Goal: Information Seeking & Learning: Learn about a topic

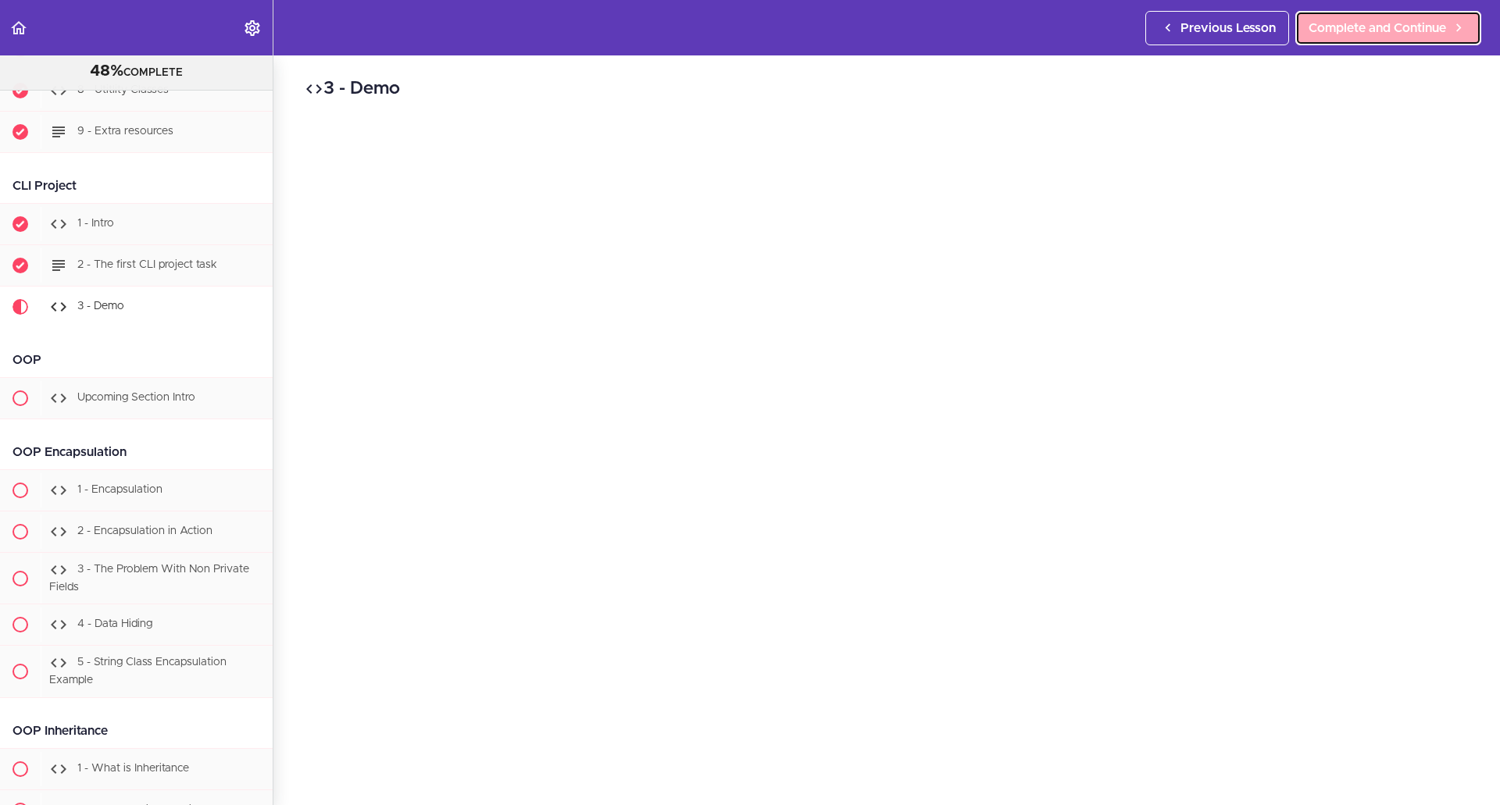
click at [1312, 29] on span "Complete and Continue" at bounding box center [1378, 28] width 138 height 19
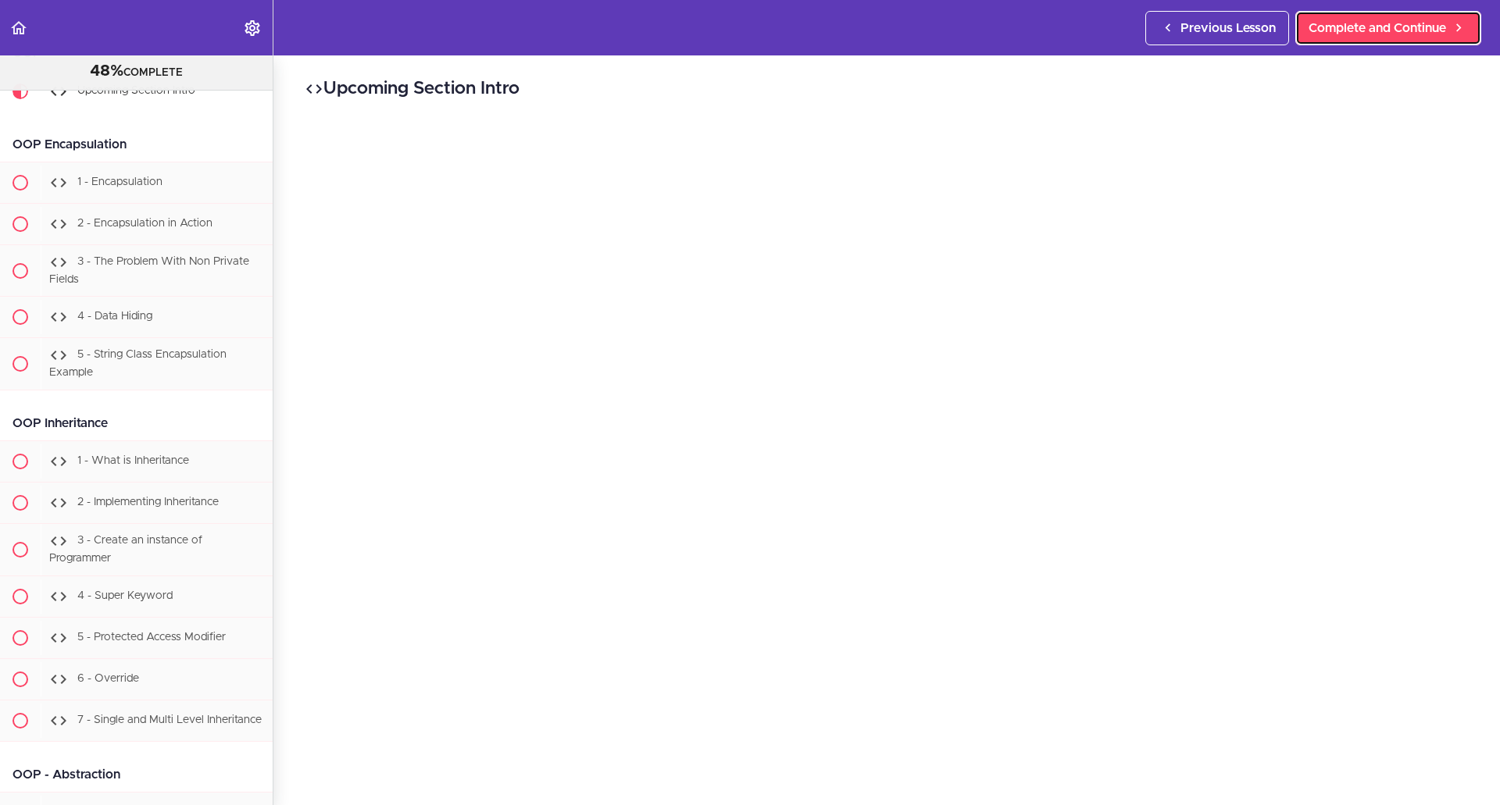
scroll to position [9000, 0]
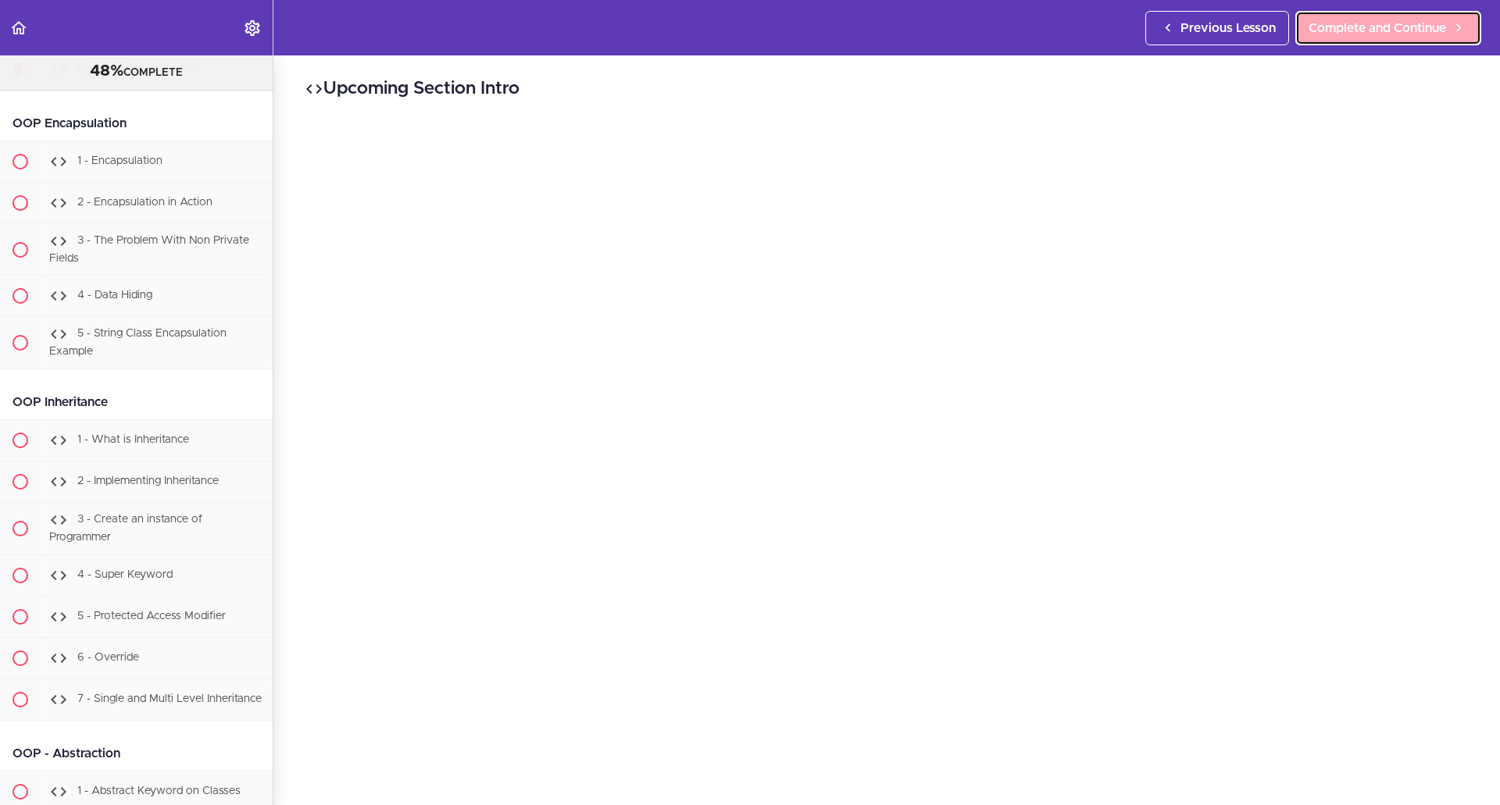
click at [1350, 34] on span "Complete and Continue" at bounding box center [1378, 28] width 138 height 19
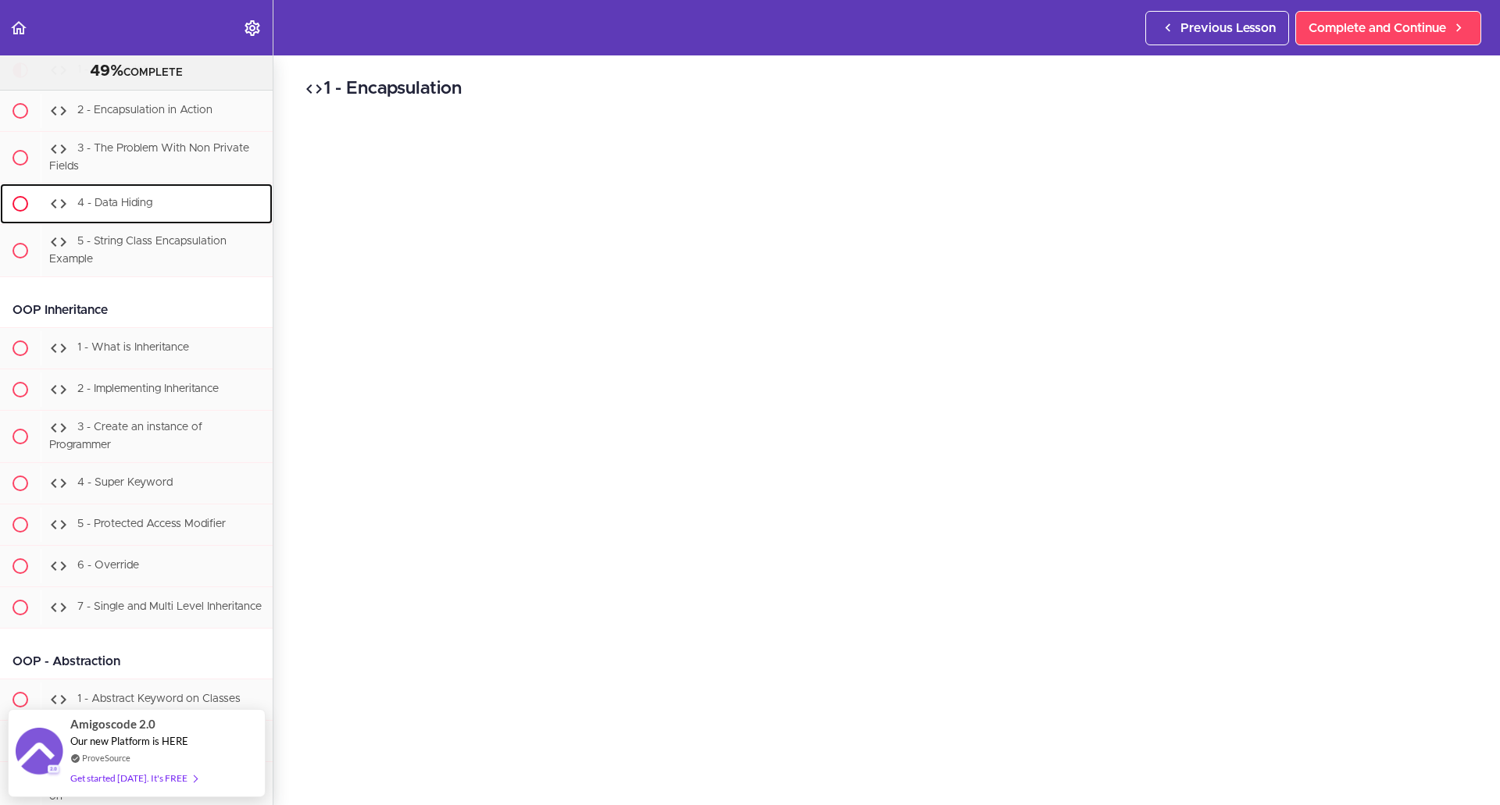
click at [174, 221] on div "4 - Data Hiding" at bounding box center [157, 204] width 232 height 34
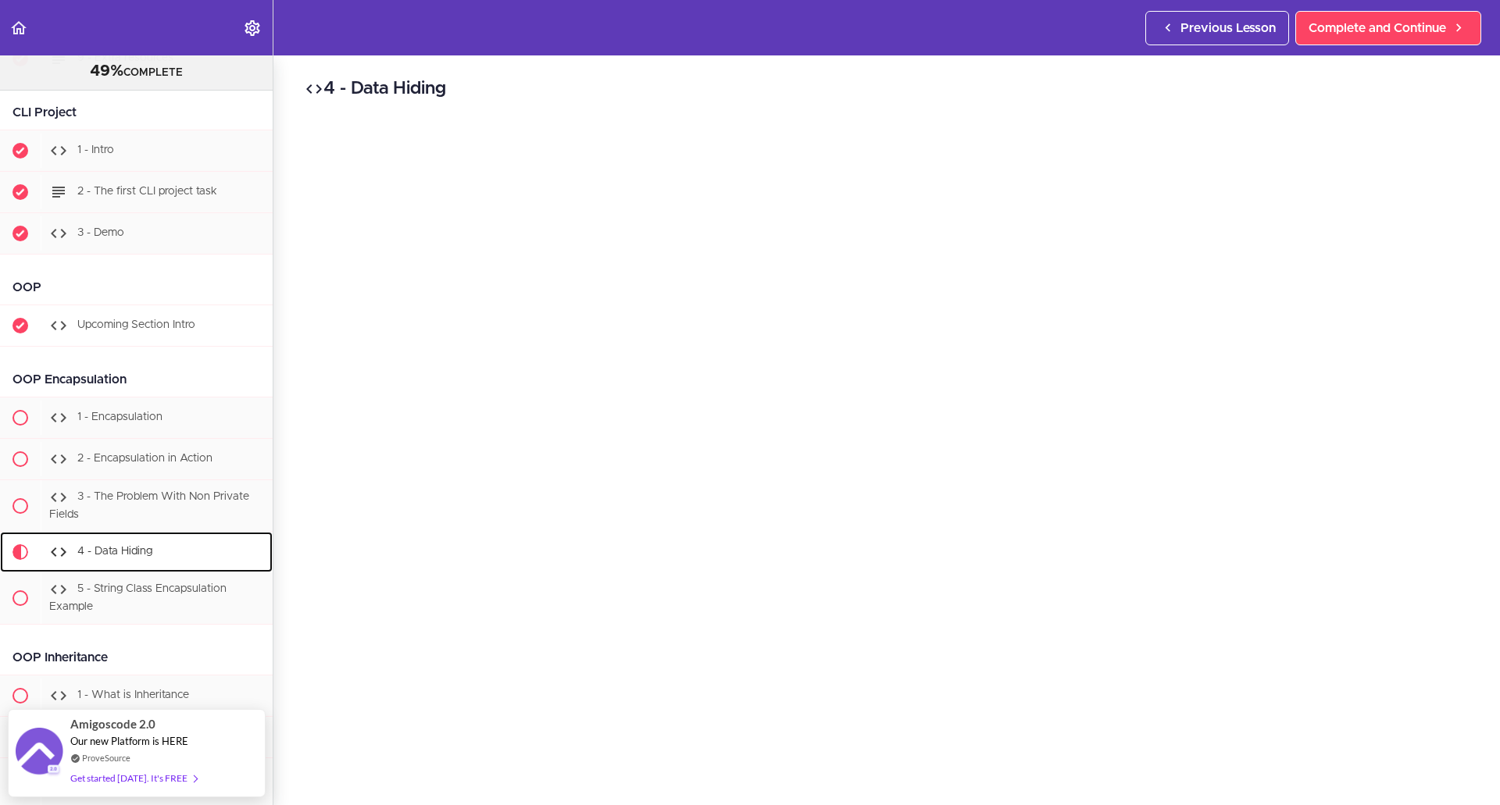
scroll to position [8749, 0]
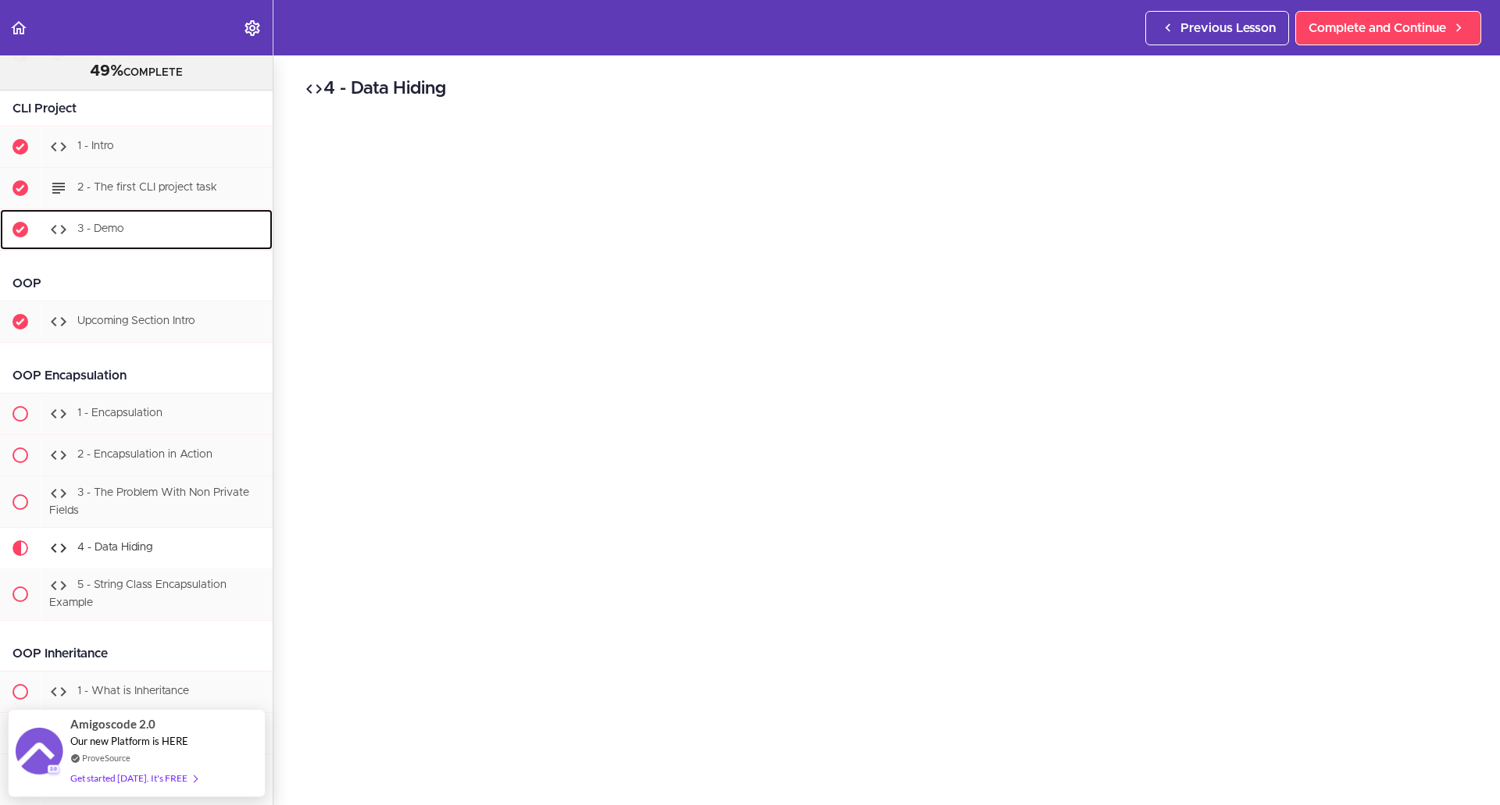
click at [138, 247] on div "3 - Demo" at bounding box center [157, 230] width 232 height 34
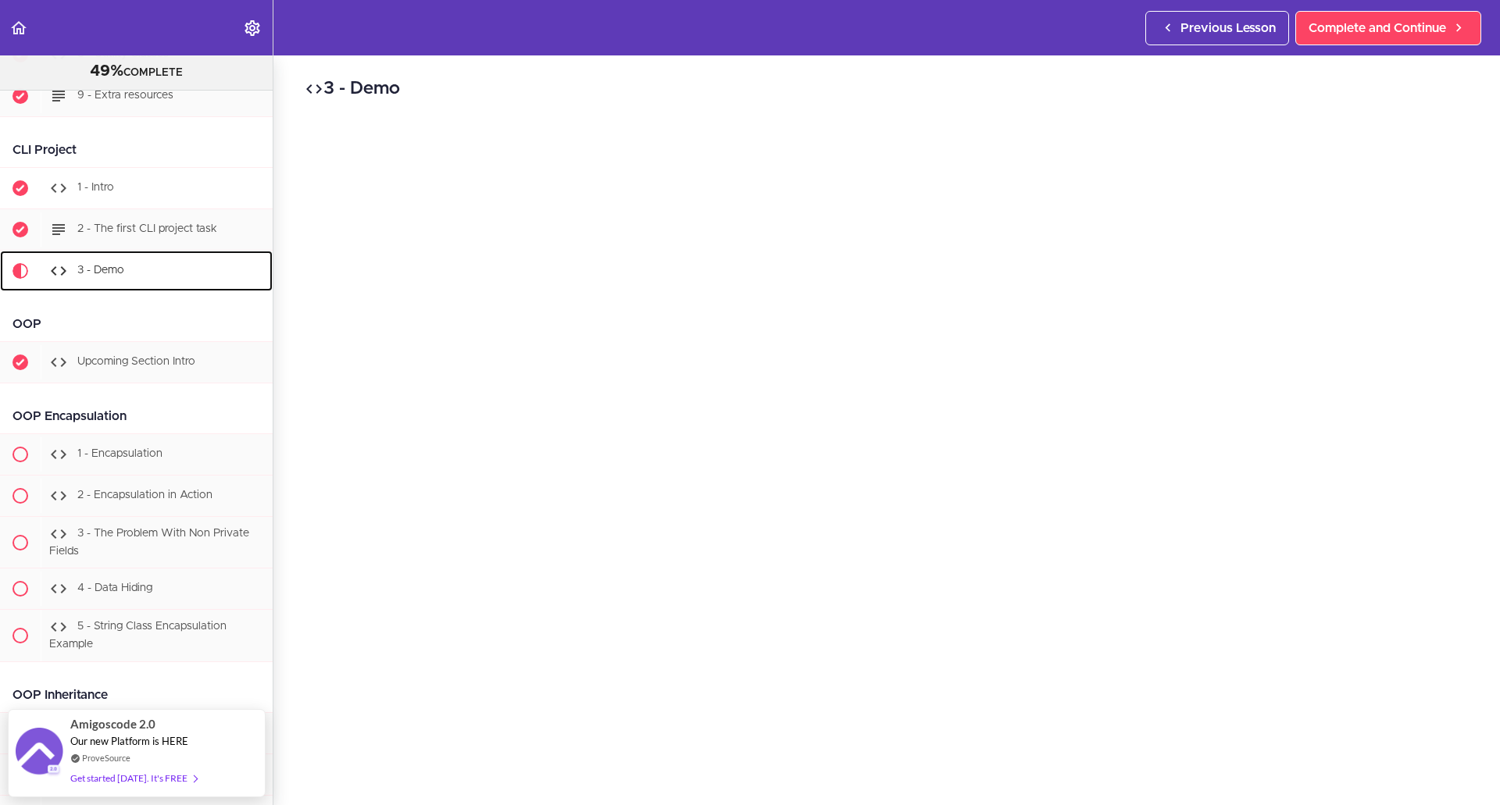
scroll to position [8704, 0]
